Goal: Task Accomplishment & Management: Manage account settings

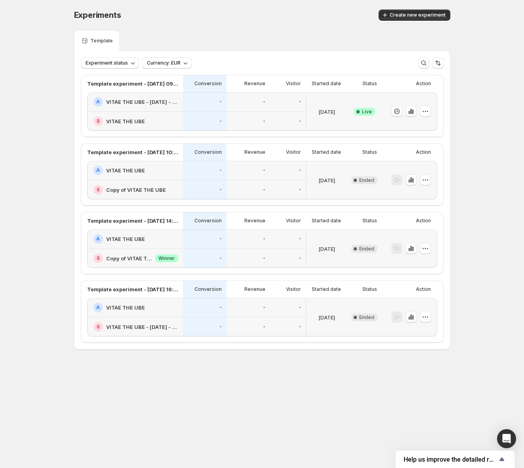
click at [341, 124] on div "[DATE]" at bounding box center [326, 111] width 35 height 29
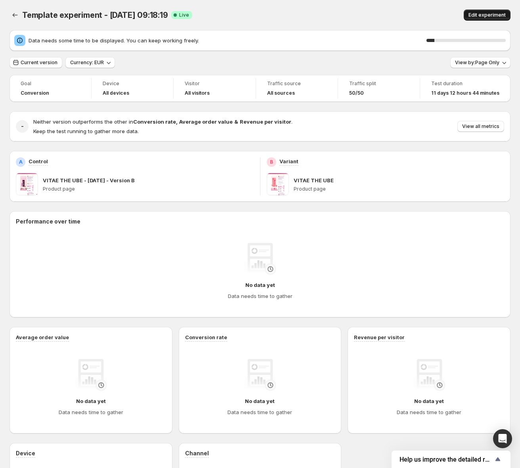
click at [478, 13] on span "Edit experiment" at bounding box center [486, 15] width 37 height 6
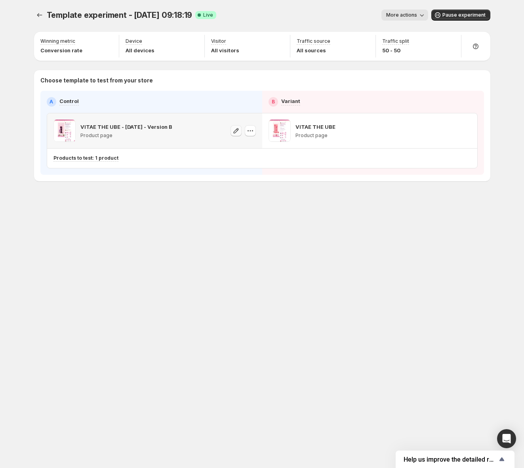
click at [235, 132] on icon "button" at bounding box center [236, 131] width 8 height 8
click at [450, 132] on icon "button" at bounding box center [451, 131] width 8 height 8
